Goal: Find specific page/section: Find specific page/section

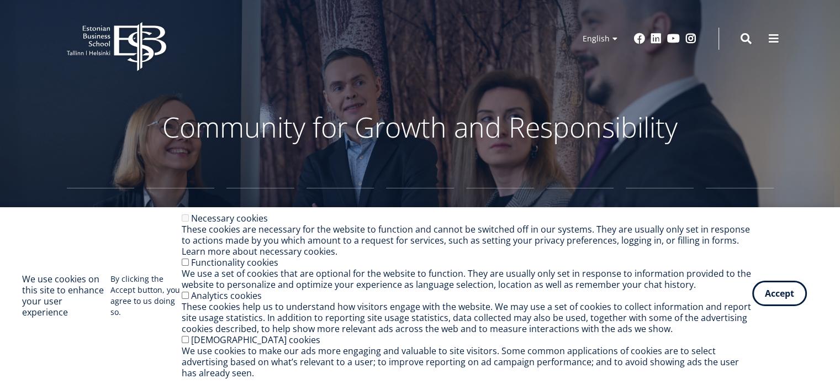
click at [774, 300] on button "Accept" at bounding box center [780, 293] width 55 height 25
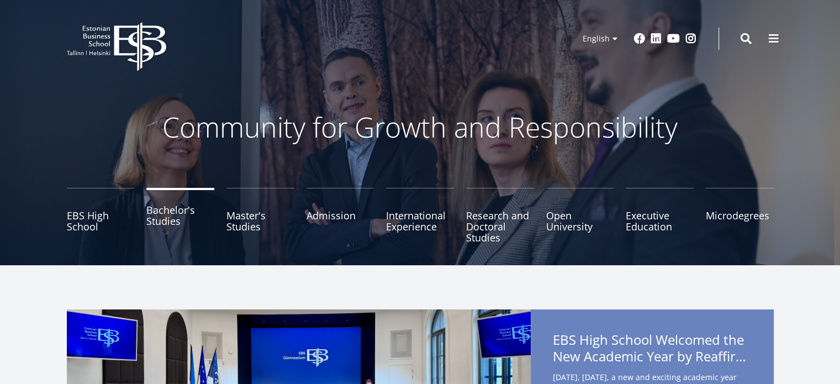
click at [164, 222] on link "Bachelor's Studies" at bounding box center [180, 215] width 68 height 55
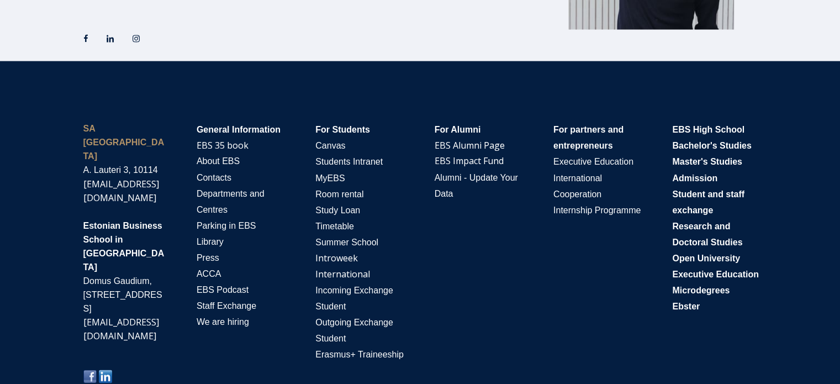
scroll to position [1925, 0]
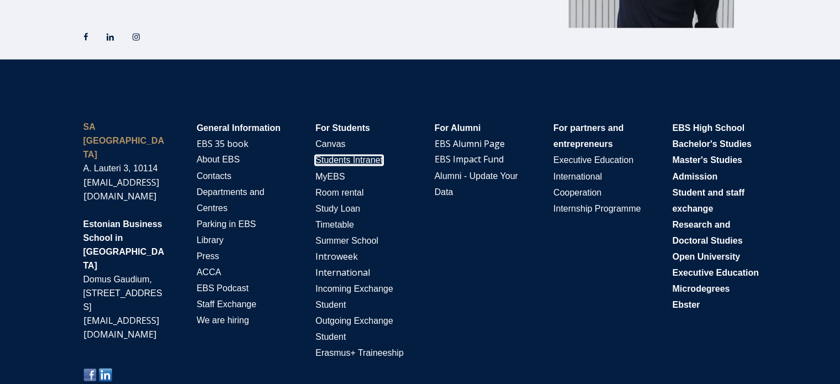
click at [371, 158] on span "Students Intranet" at bounding box center [349, 159] width 67 height 9
